Goal: Task Accomplishment & Management: Manage account settings

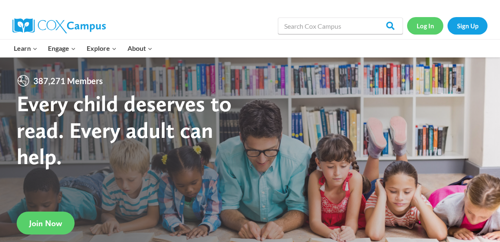
click at [429, 26] on link "Log In" at bounding box center [425, 25] width 36 height 17
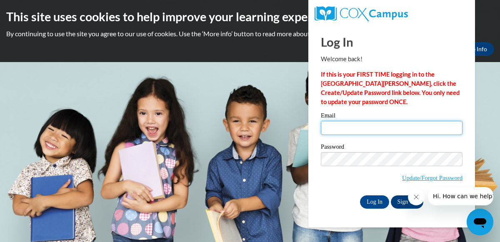
click at [336, 130] on input "Email" at bounding box center [392, 128] width 142 height 14
type input "superstar.smileyyy@gmail.com"
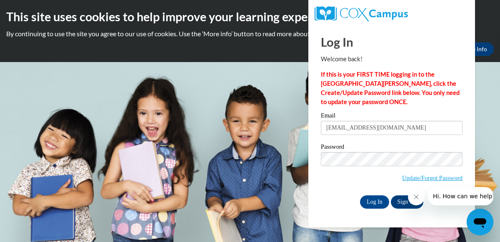
click at [323, 205] on div "Log In Sign Up" at bounding box center [392, 201] width 142 height 13
